Goal: Task Accomplishment & Management: Use online tool/utility

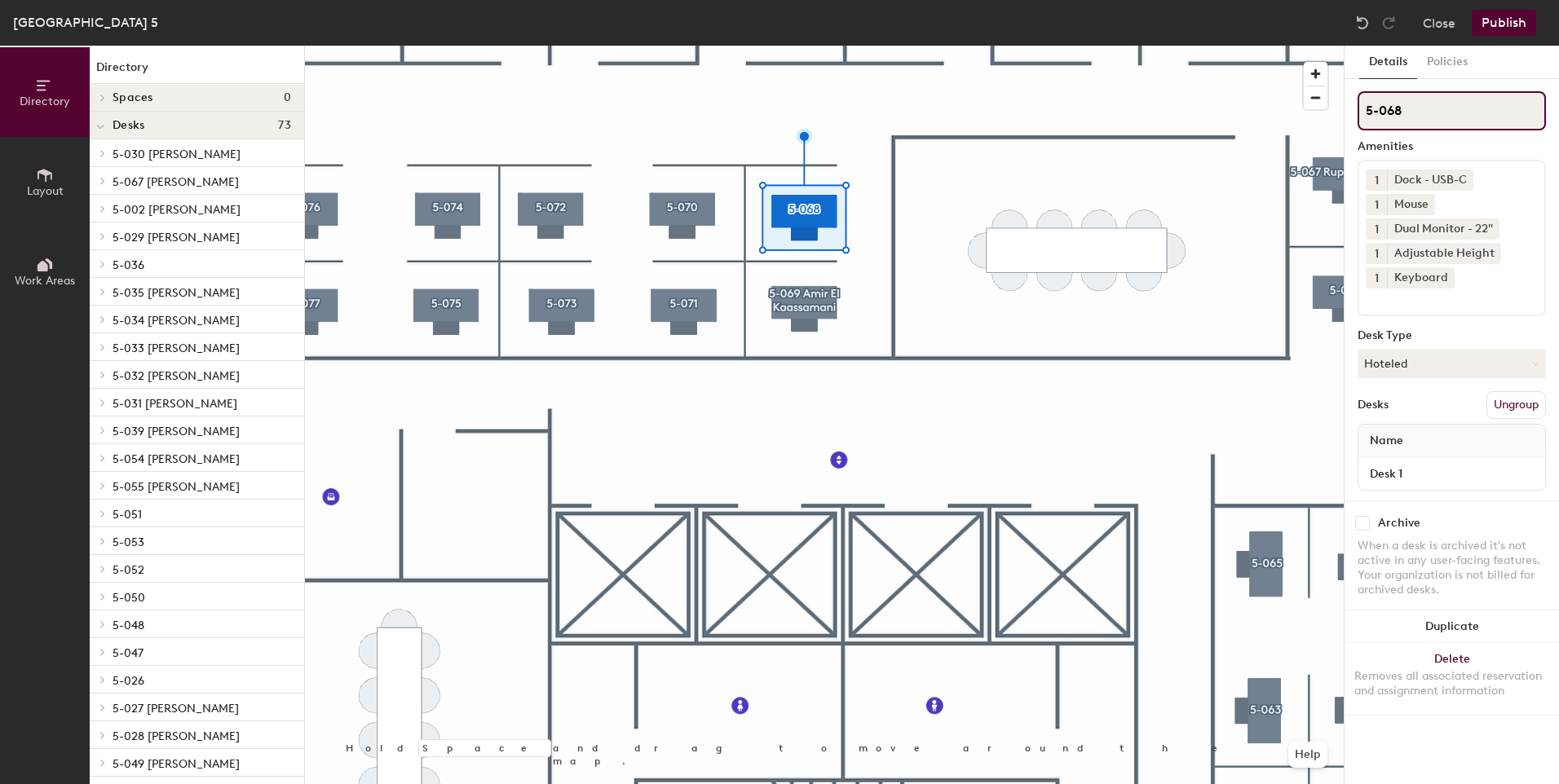
click at [1430, 107] on input "5-068" at bounding box center [1451, 111] width 188 height 39
type input "5-068 Najifa Noshin"
click at [1509, 360] on button "Hoteled" at bounding box center [1451, 363] width 188 height 29
click at [1396, 412] on div "Assigned" at bounding box center [1439, 414] width 163 height 24
click at [1453, 57] on button "Policies" at bounding box center [1447, 62] width 60 height 33
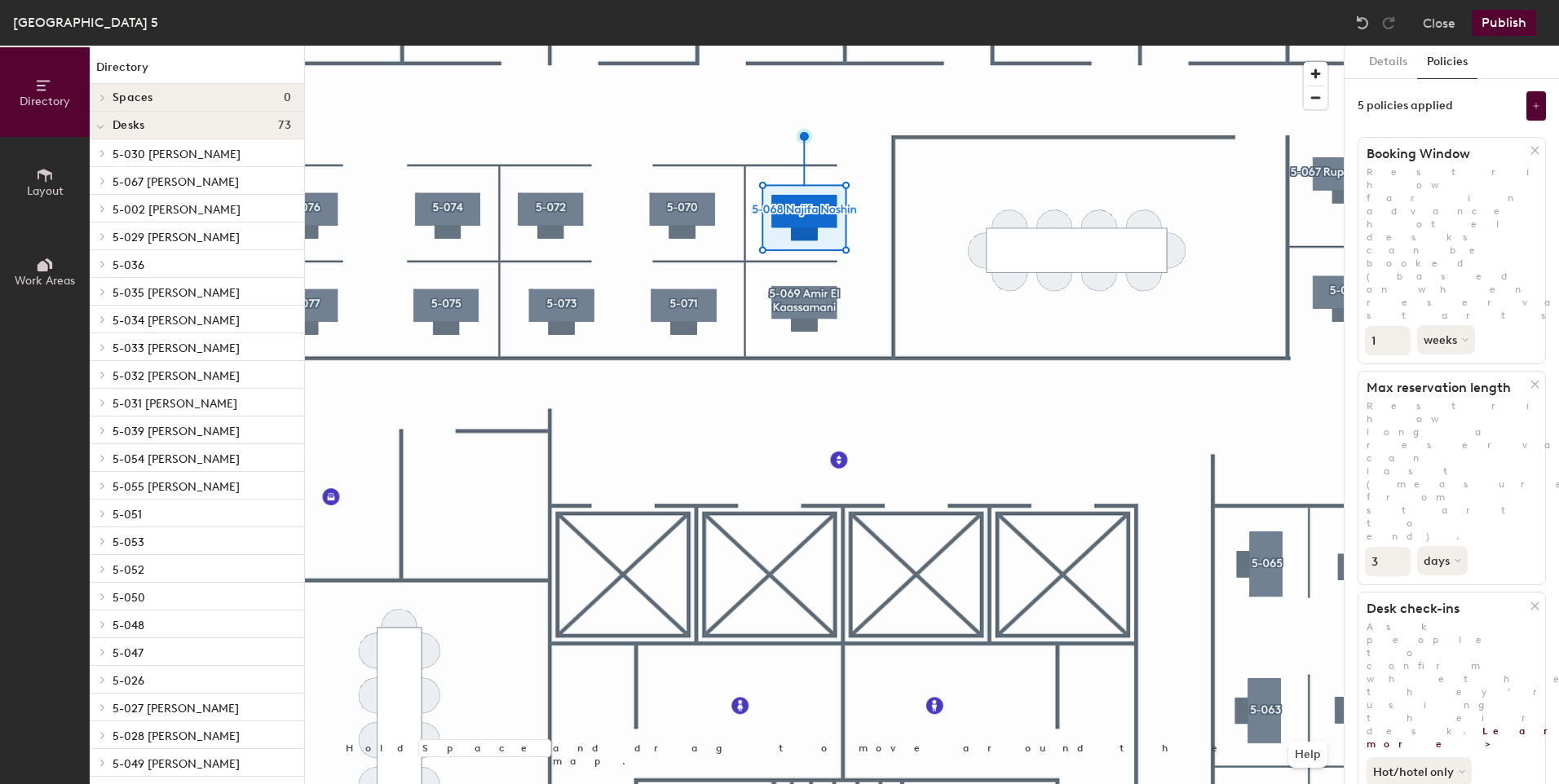
click at [1499, 24] on button "Publish" at bounding box center [1503, 22] width 64 height 26
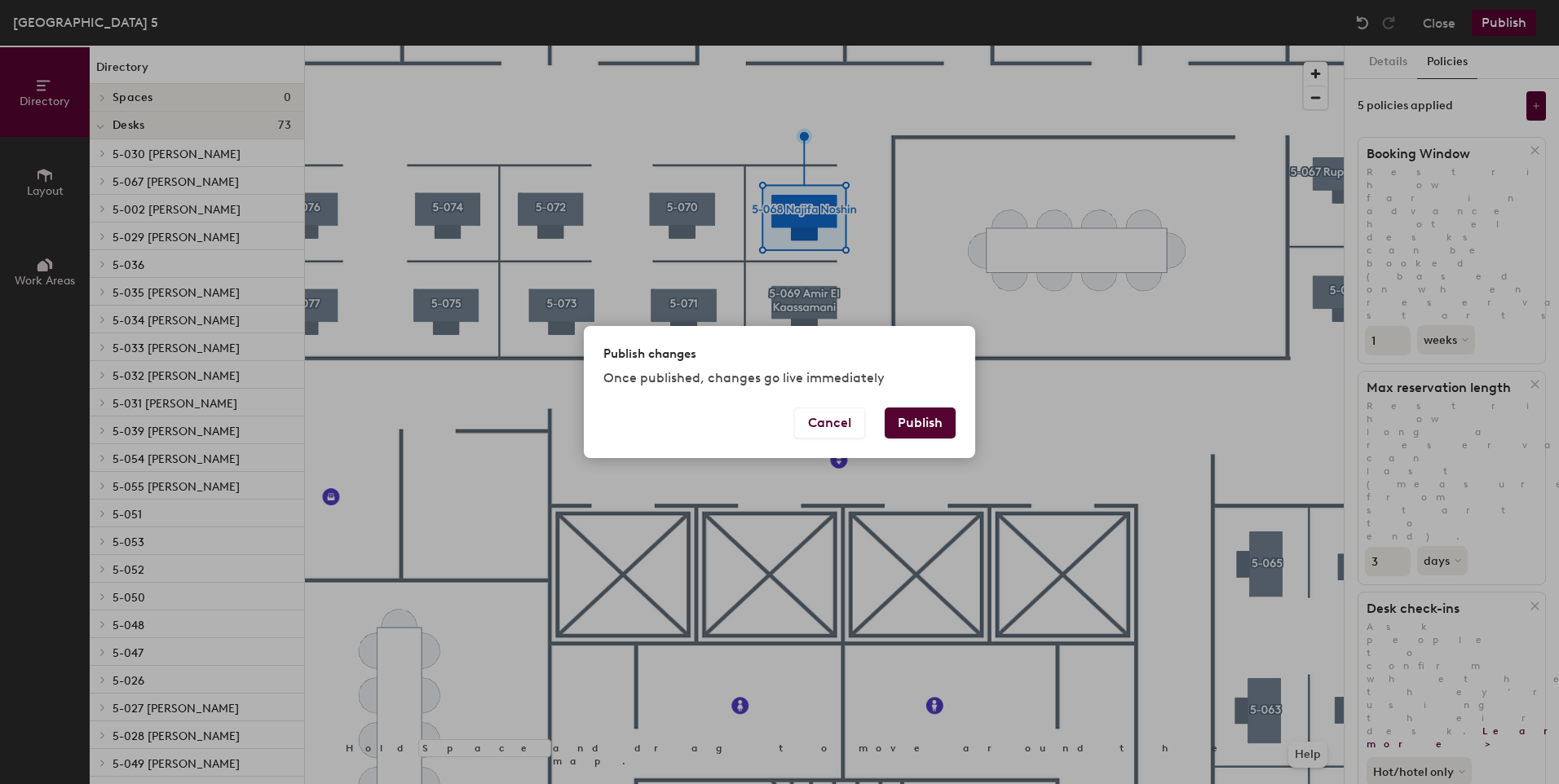
click at [896, 418] on button "Publish" at bounding box center [920, 423] width 71 height 31
